Goal: Use online tool/utility

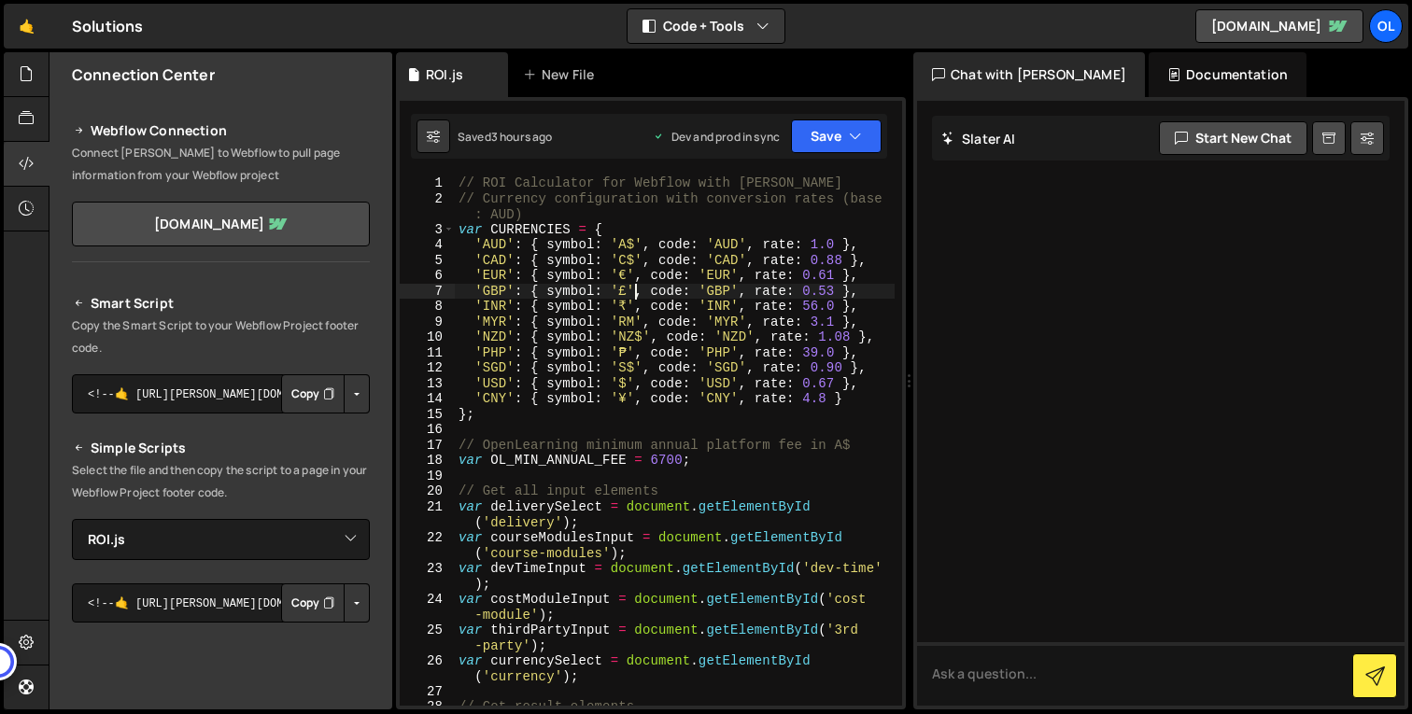
select select "45393"
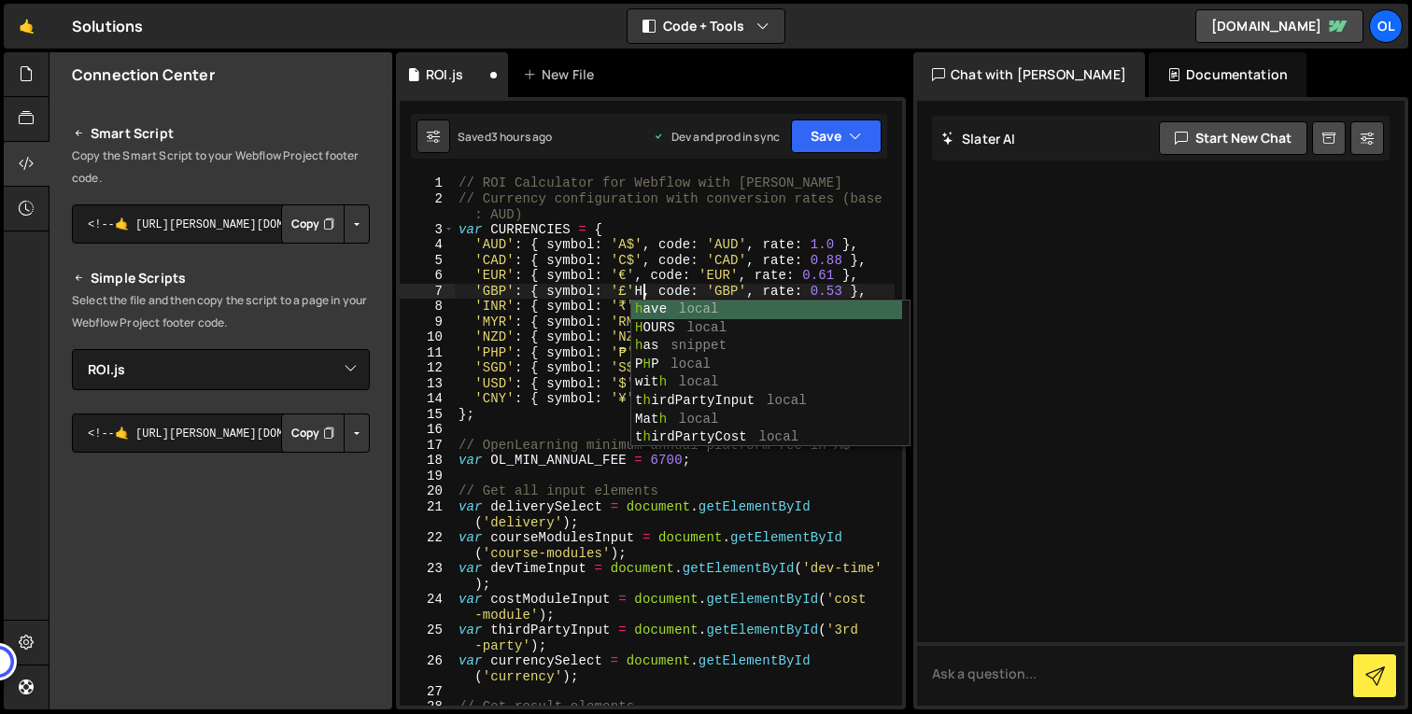
type textarea "'GBP': { symbol: '£'H, code: 'GBP', rate: 0.53 },"
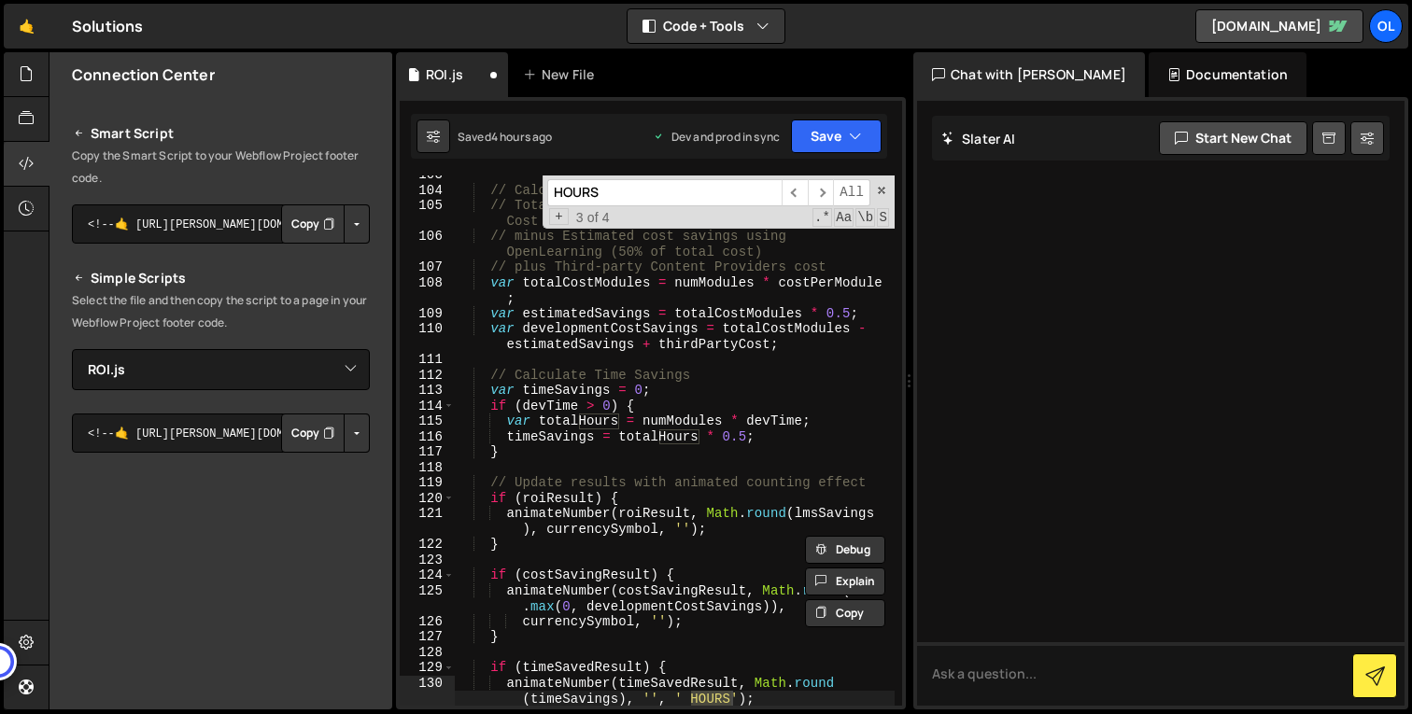
scroll to position [2416, 0]
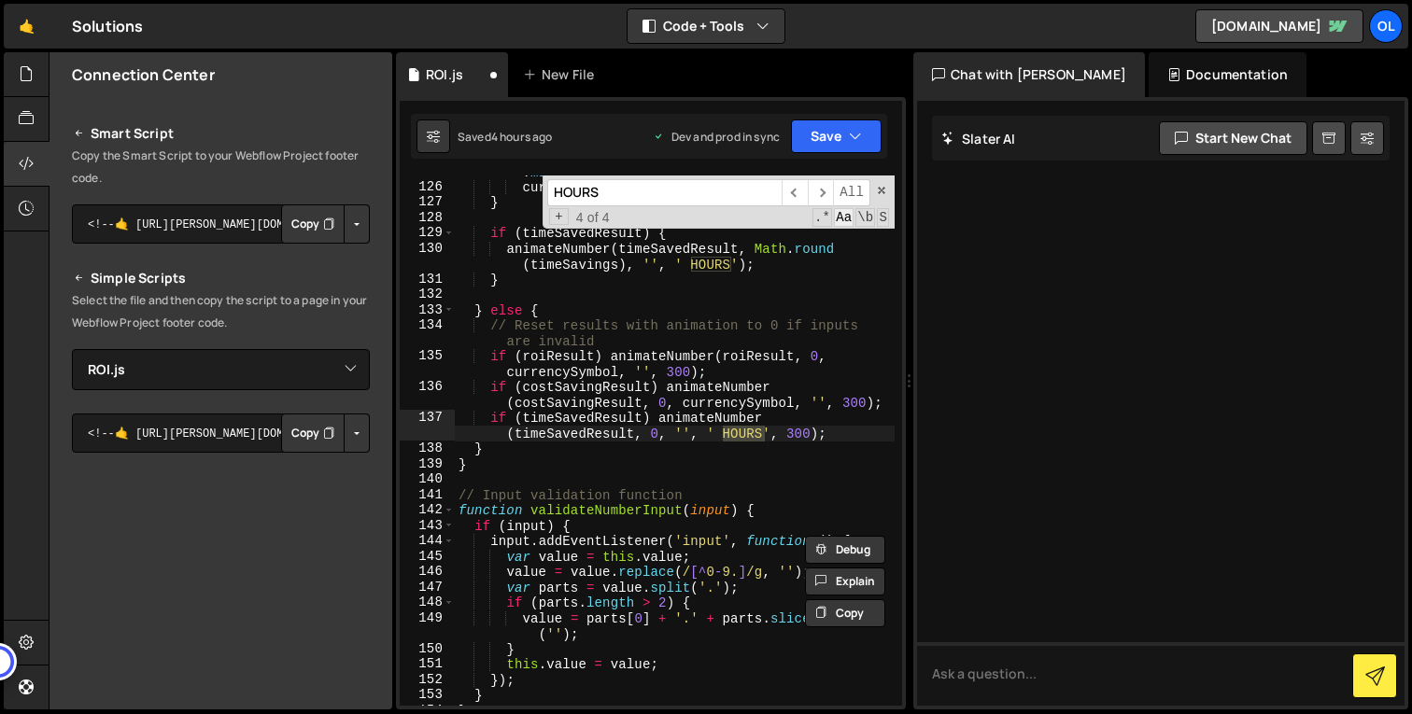
type input "HOURS"
click at [847, 219] on span "Aa" at bounding box center [844, 217] width 20 height 19
click at [682, 192] on input "HOURS" at bounding box center [664, 192] width 234 height 27
click at [713, 263] on div "animateNumber ( costSavingResult , Math . round ( Math . max ( 0 , developmentC…" at bounding box center [675, 436] width 440 height 577
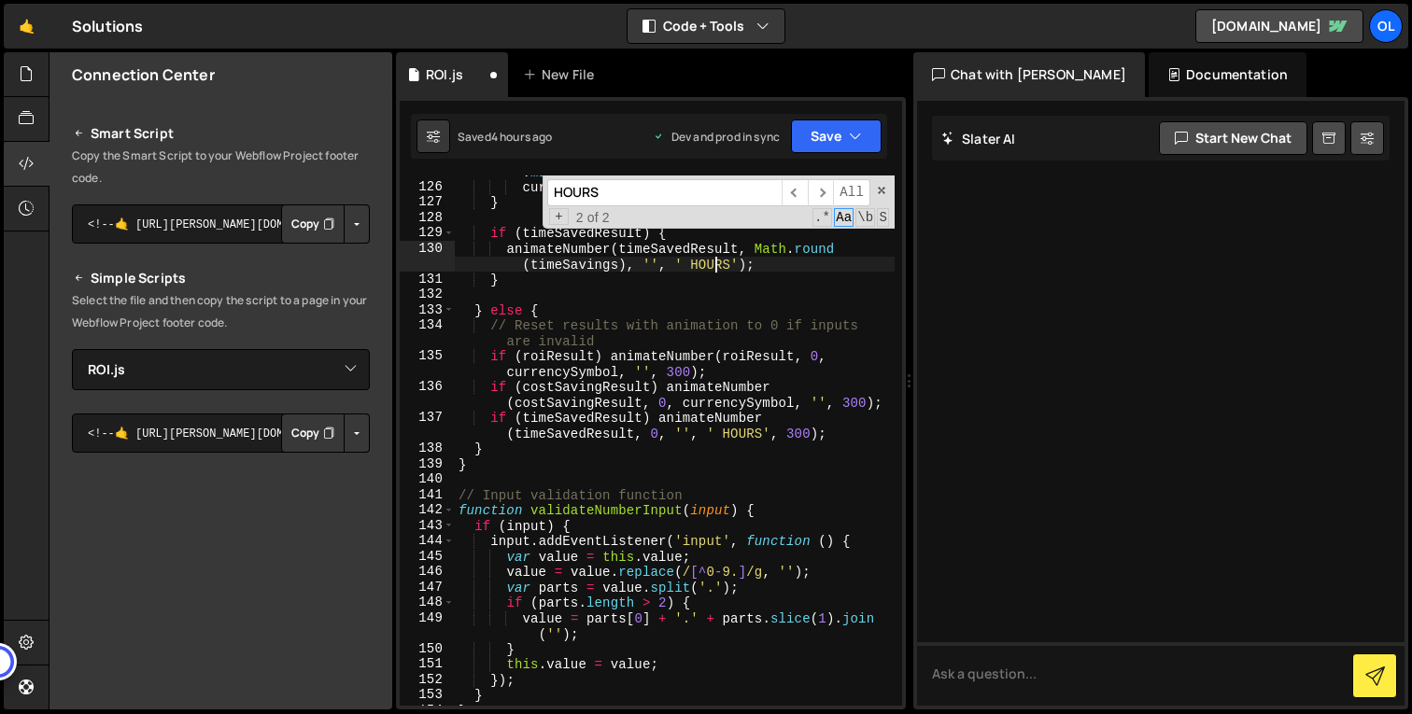
click at [713, 263] on div "animateNumber ( costSavingResult , Math . round ( Math . max ( 0 , developmentC…" at bounding box center [675, 436] width 440 height 577
click at [713, 263] on div "animateNumber ( costSavingResult , Math . round ( Math . max ( 0 , developmentC…" at bounding box center [675, 441] width 440 height 530
click at [713, 263] on div "animateNumber ( costSavingResult , Math . round ( Math . max ( 0 , developmentC…" at bounding box center [675, 436] width 440 height 577
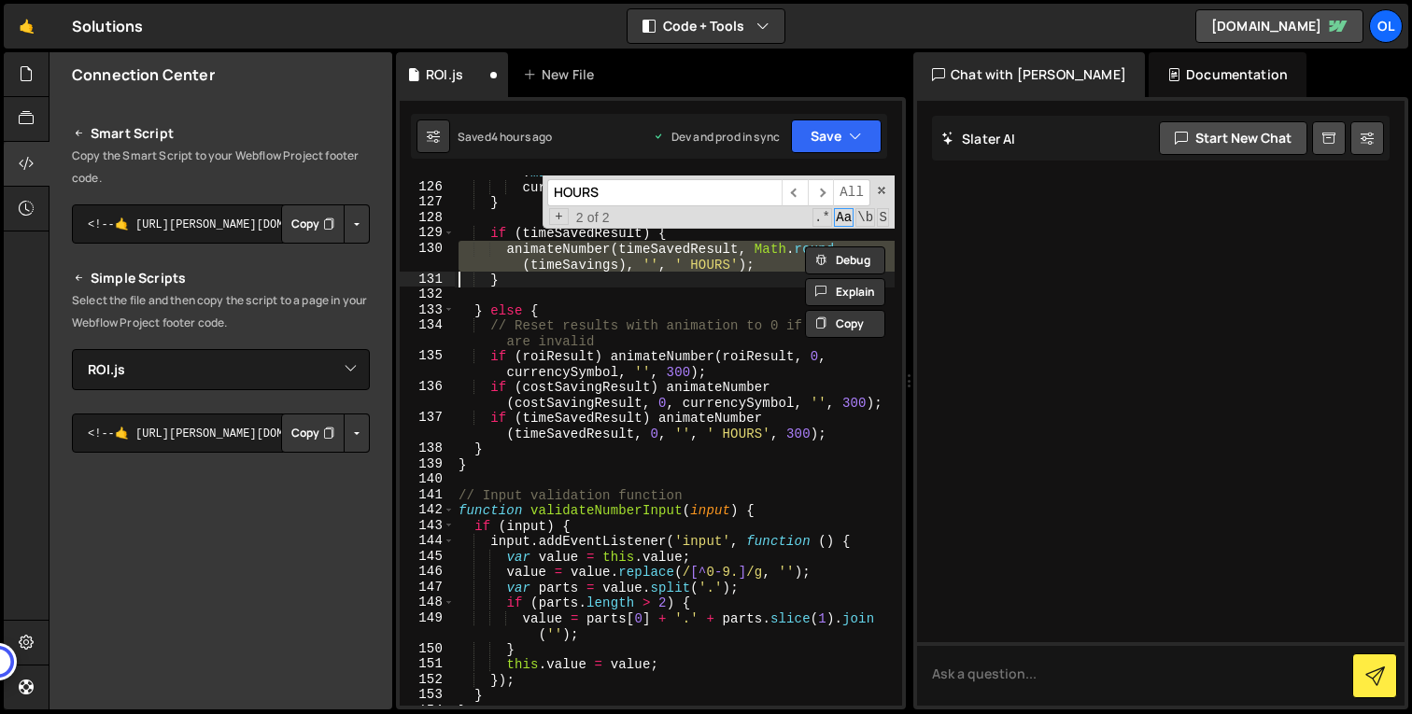
click at [712, 271] on div "animateNumber ( costSavingResult , Math . round ( Math . max ( 0 , developmentC…" at bounding box center [675, 441] width 440 height 530
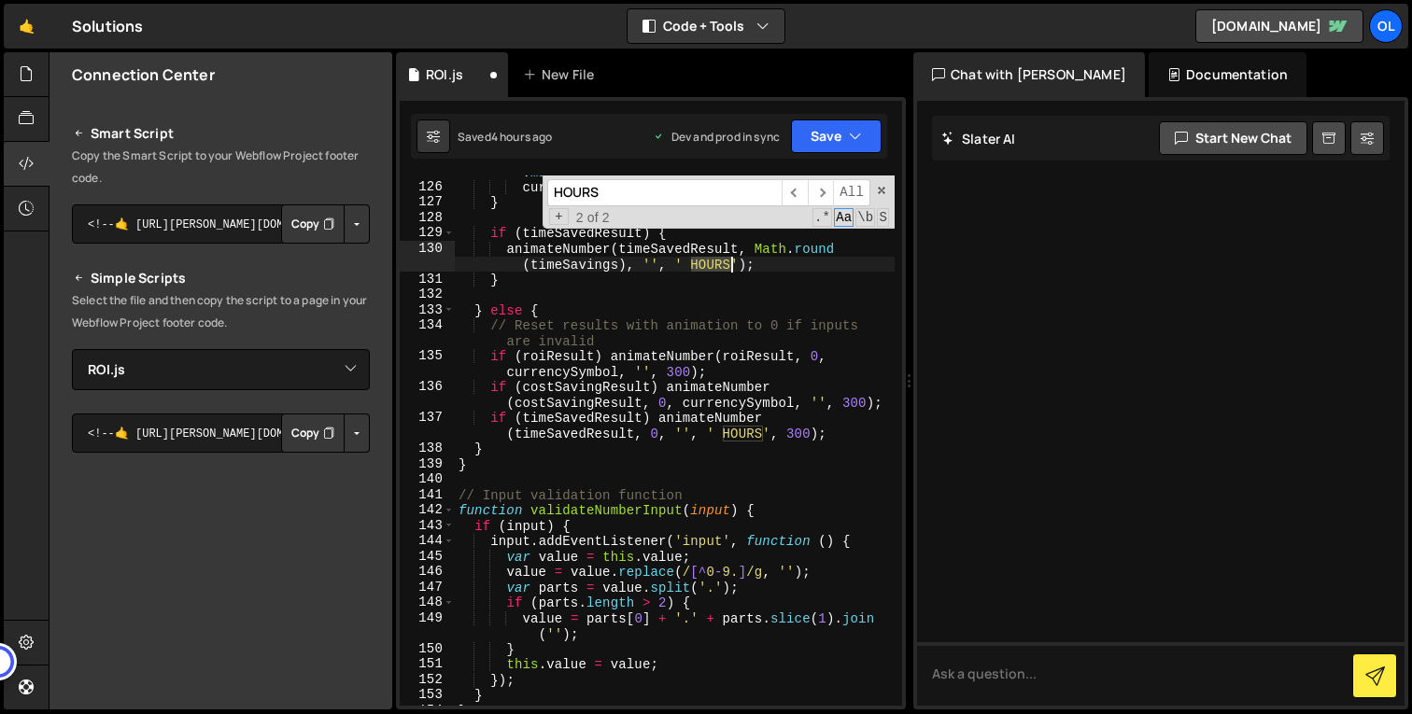
click at [712, 271] on div "animateNumber ( costSavingResult , Math . round ( Math . max ( 0 , developmentC…" at bounding box center [675, 436] width 440 height 577
click at [732, 430] on div "animateNumber ( costSavingResult , Math . round ( Math . max ( 0 , developmentC…" at bounding box center [675, 436] width 440 height 577
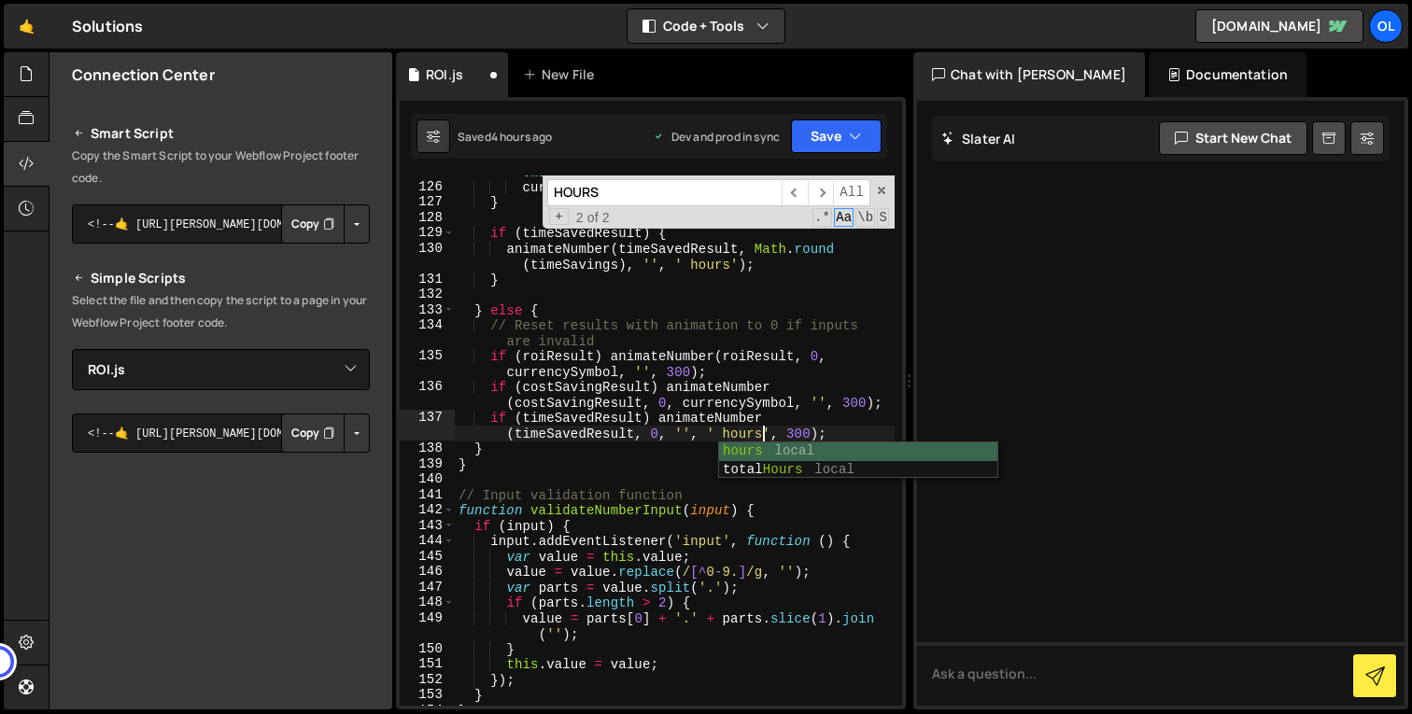
scroll to position [0, 38]
type textarea "if (costSavingResult) animateNumber(costSavingResult, 0, currencySymbol, '', 30…"
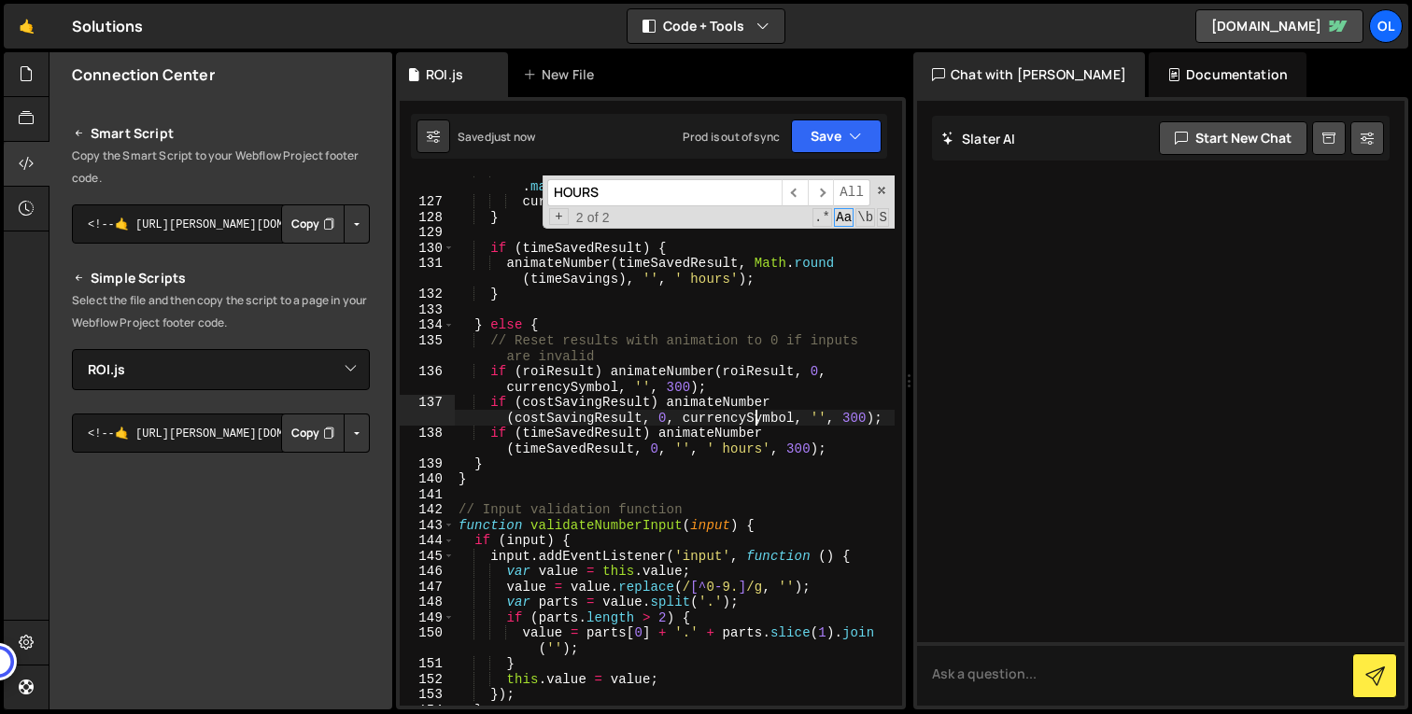
scroll to position [0, 0]
